Goal: Task Accomplishment & Management: Complete application form

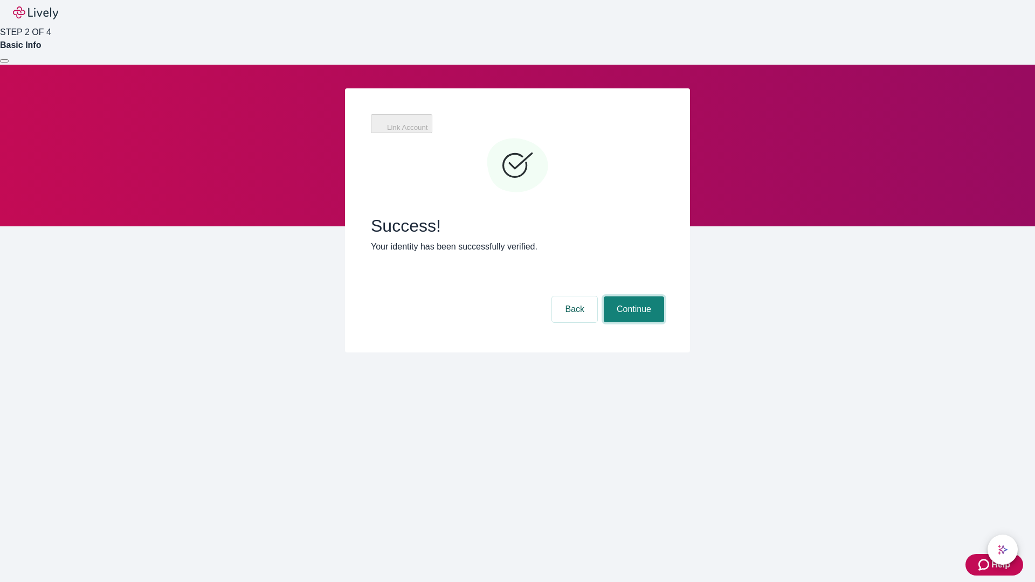
click at [633, 297] on button "Continue" at bounding box center [634, 310] width 60 height 26
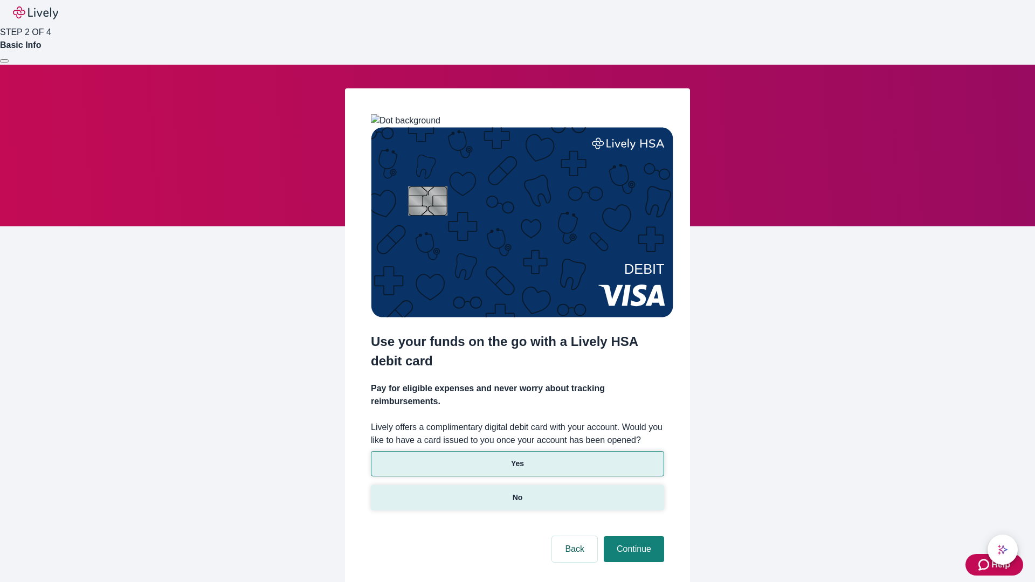
click at [517, 492] on p "No" at bounding box center [518, 497] width 10 height 11
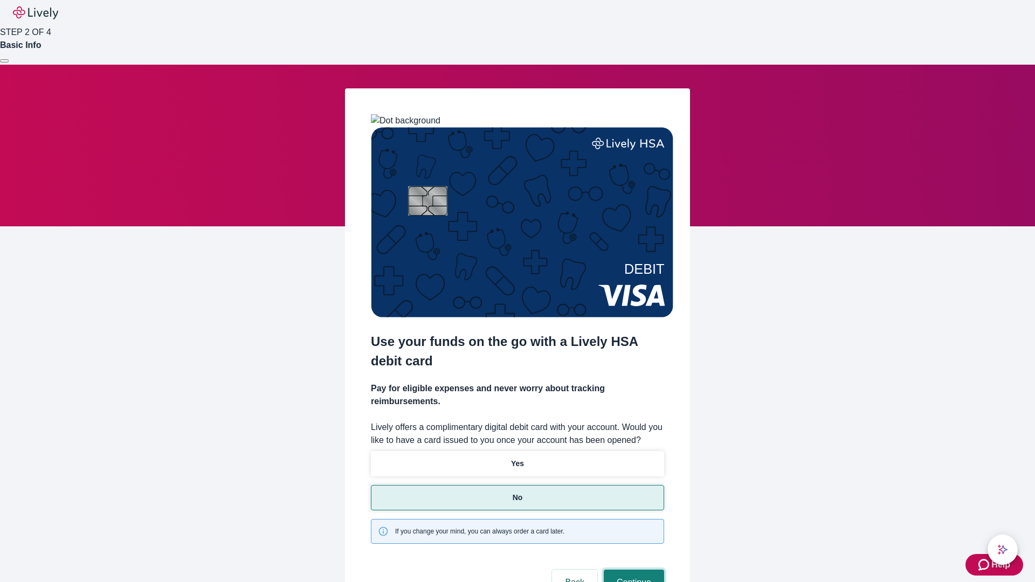
click at [633, 570] on button "Continue" at bounding box center [634, 583] width 60 height 26
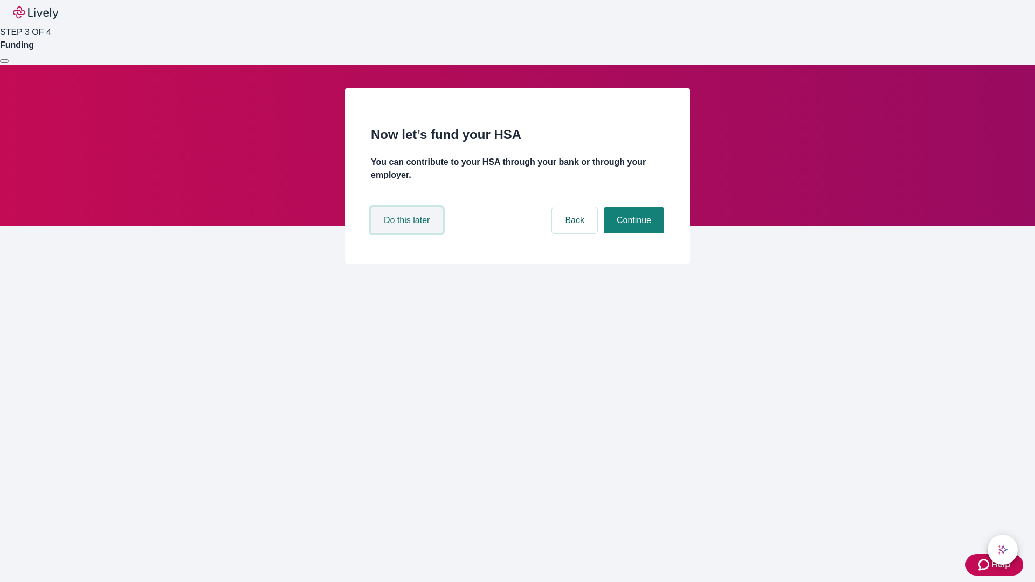
click at [408, 234] on button "Do this later" at bounding box center [407, 221] width 72 height 26
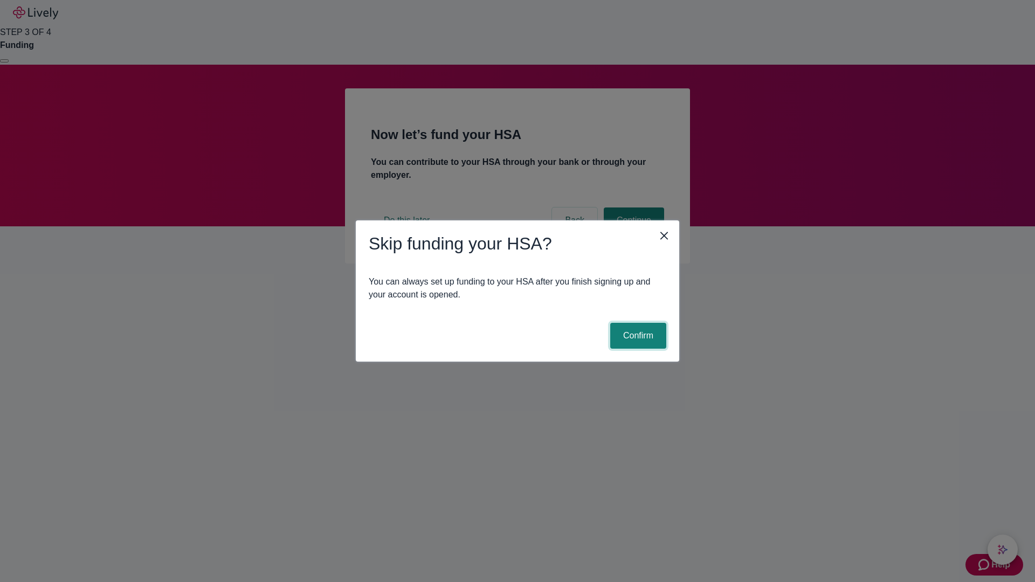
click at [637, 336] on button "Confirm" at bounding box center [638, 336] width 56 height 26
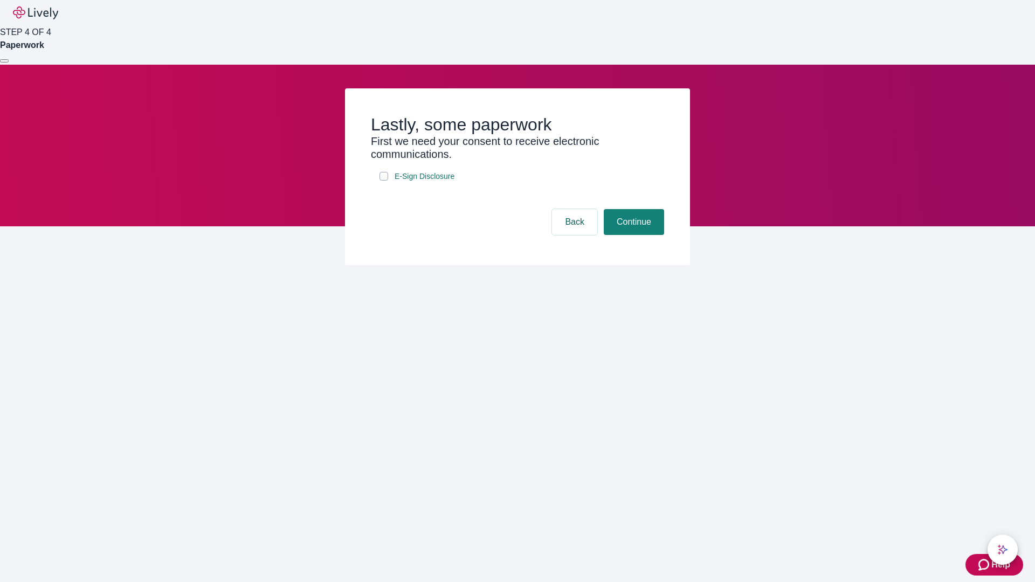
click at [384, 181] on input "E-Sign Disclosure" at bounding box center [384, 176] width 9 height 9
checkbox input "true"
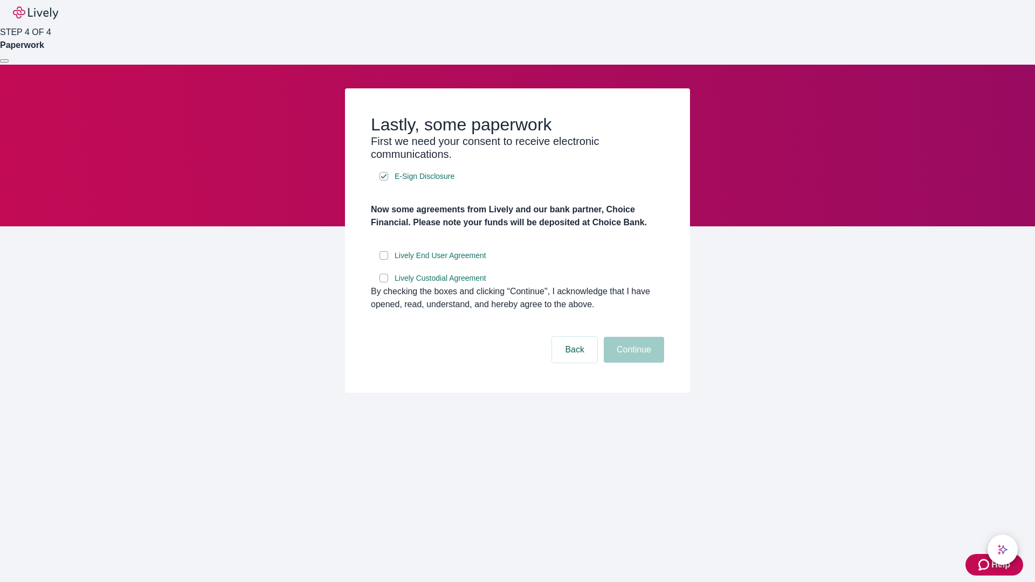
click at [384, 260] on input "Lively End User Agreement" at bounding box center [384, 255] width 9 height 9
checkbox input "true"
click at [384, 283] on input "Lively Custodial Agreement" at bounding box center [384, 278] width 9 height 9
checkbox input "true"
click at [633, 363] on button "Continue" at bounding box center [634, 350] width 60 height 26
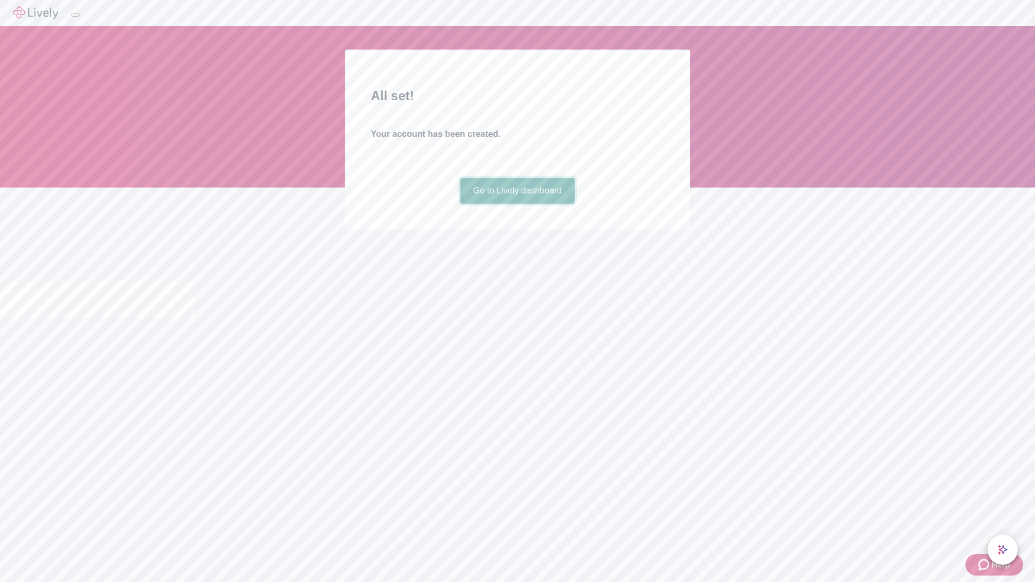
click at [517, 204] on link "Go to Lively dashboard" at bounding box center [518, 191] width 115 height 26
